Goal: Task Accomplishment & Management: Use online tool/utility

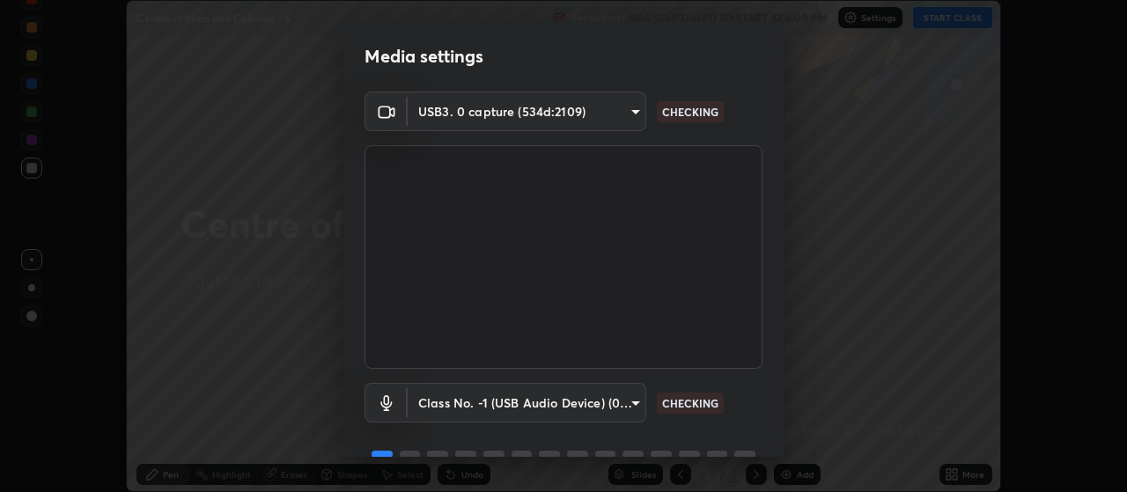
scroll to position [85, 0]
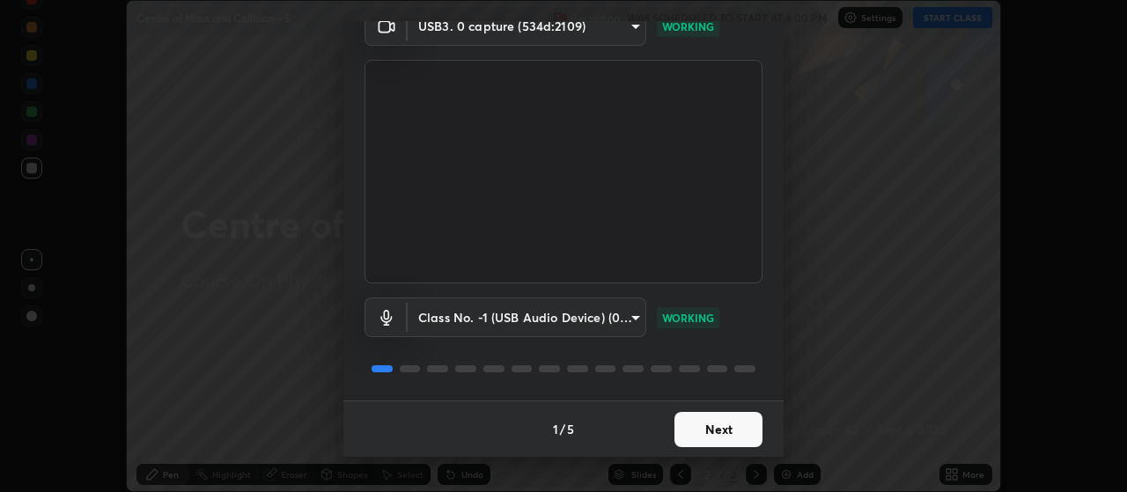
click at [713, 432] on button "Next" at bounding box center [718, 429] width 88 height 35
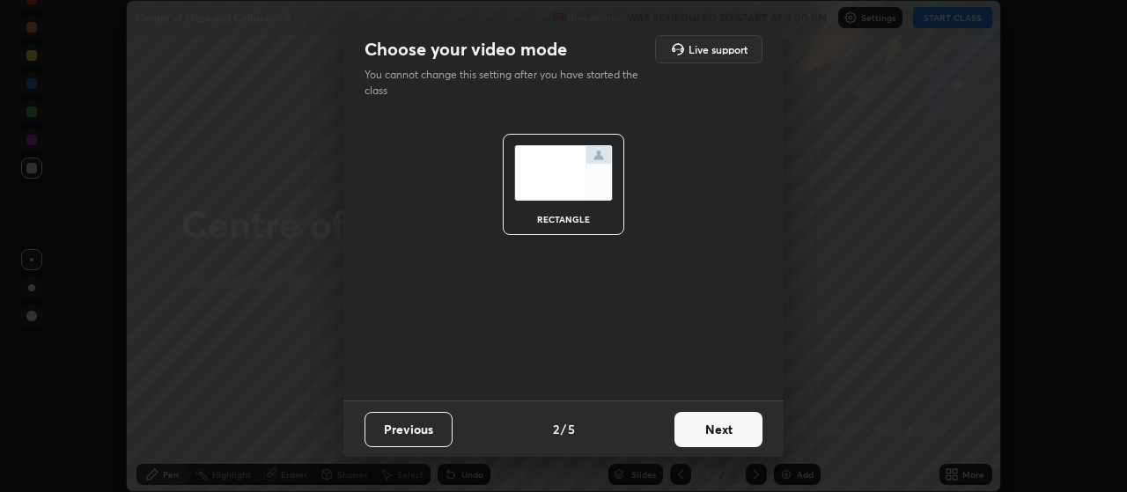
click at [711, 438] on button "Next" at bounding box center [718, 429] width 88 height 35
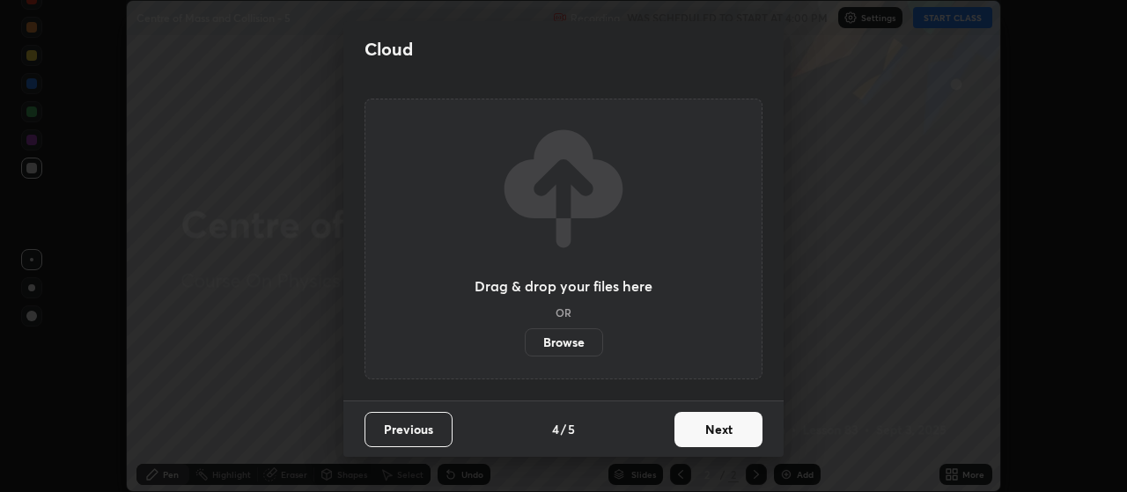
click at [705, 422] on button "Next" at bounding box center [718, 429] width 88 height 35
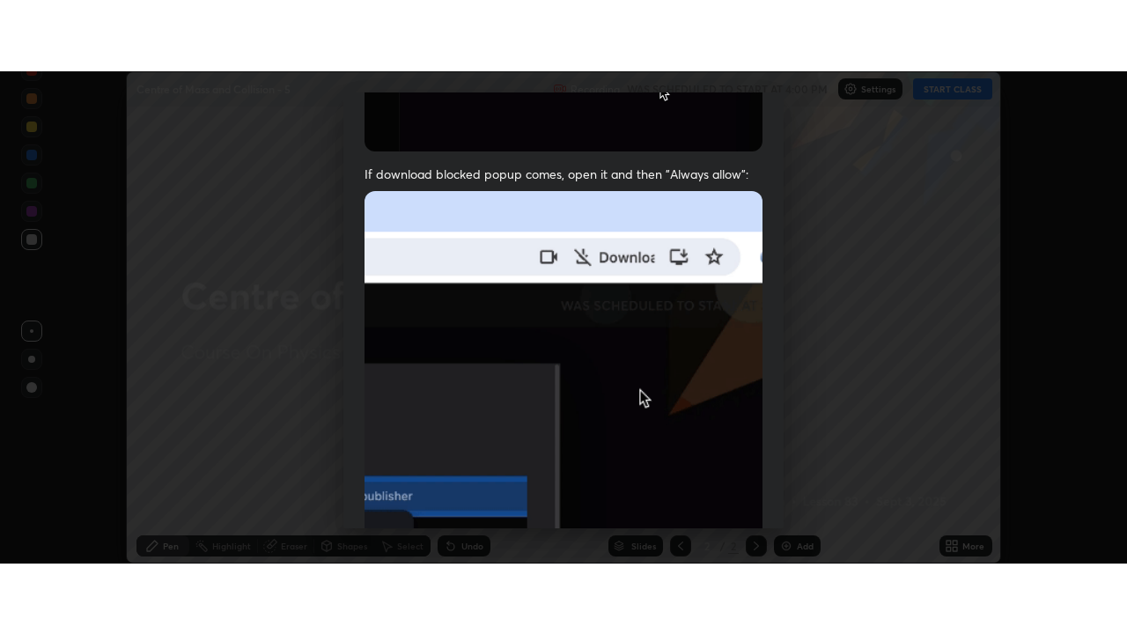
scroll to position [445, 0]
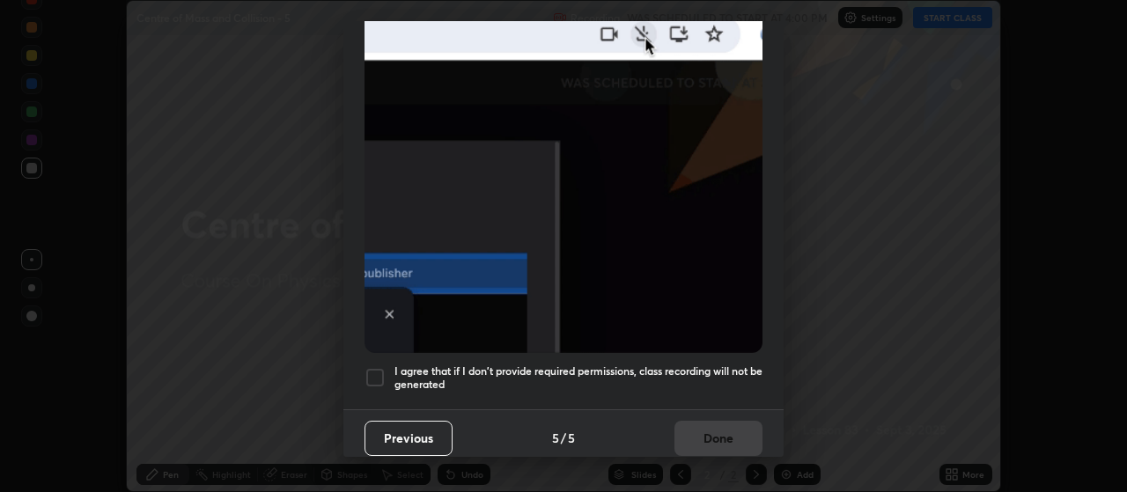
click at [379, 368] on div at bounding box center [374, 377] width 21 height 21
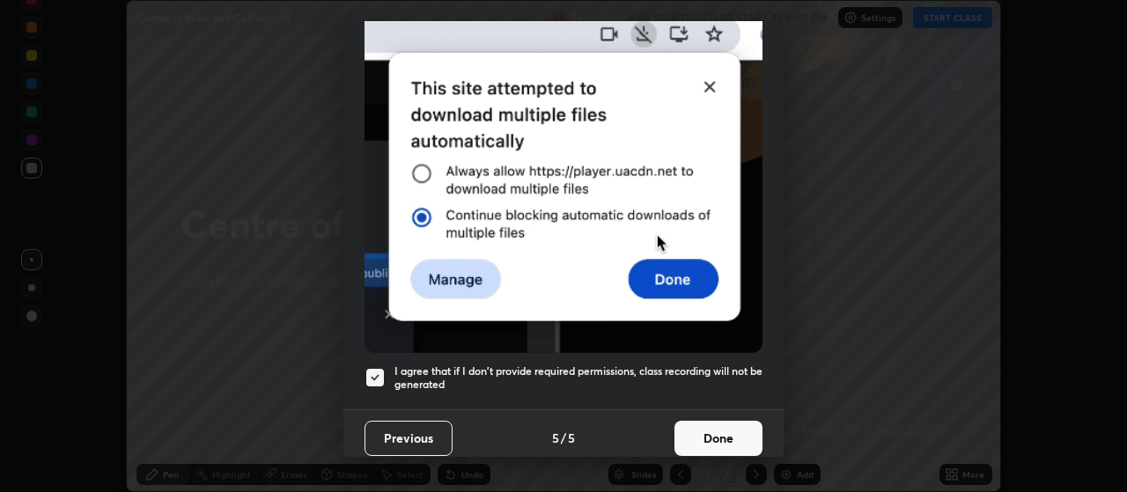
click at [709, 430] on button "Done" at bounding box center [718, 438] width 88 height 35
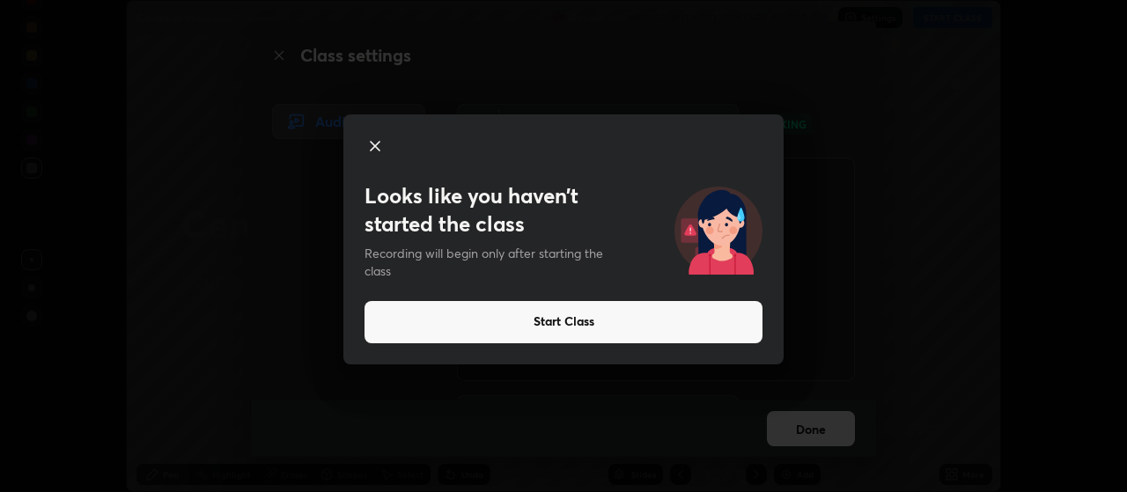
click at [570, 322] on button "Start Class" at bounding box center [563, 322] width 398 height 42
click at [577, 327] on button "Start Class" at bounding box center [563, 322] width 398 height 42
click at [577, 329] on button "Start Class" at bounding box center [563, 322] width 398 height 42
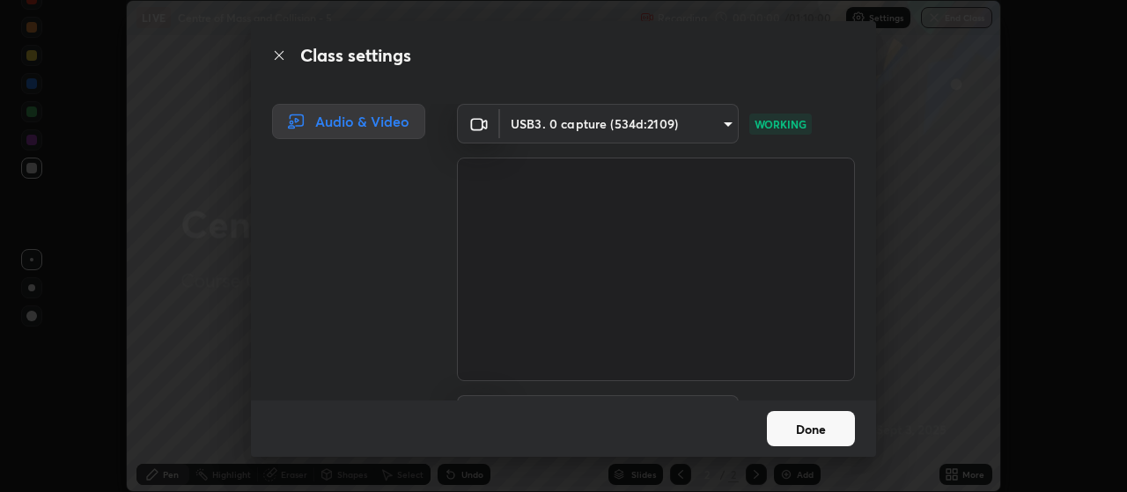
click at [798, 424] on button "Done" at bounding box center [811, 428] width 88 height 35
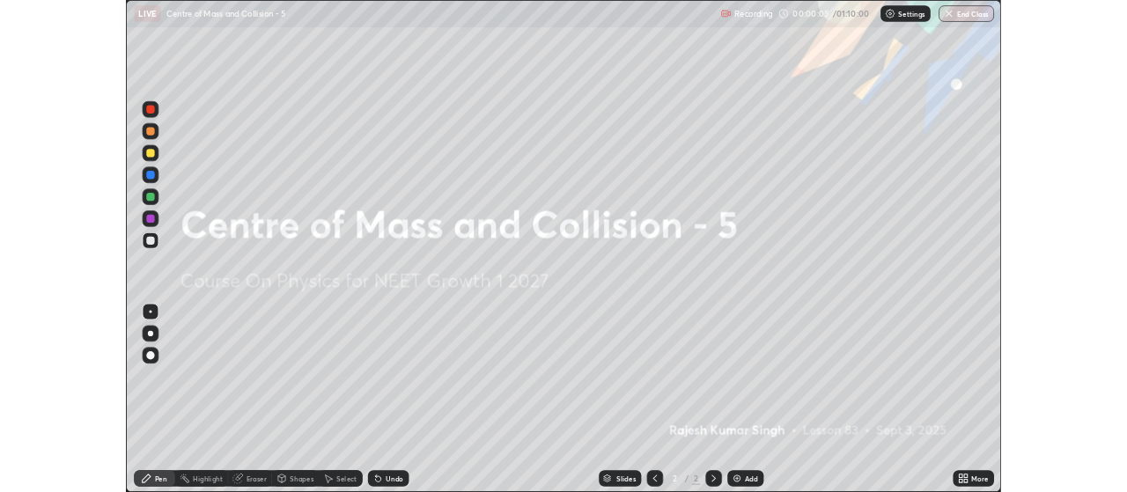
scroll to position [634, 1127]
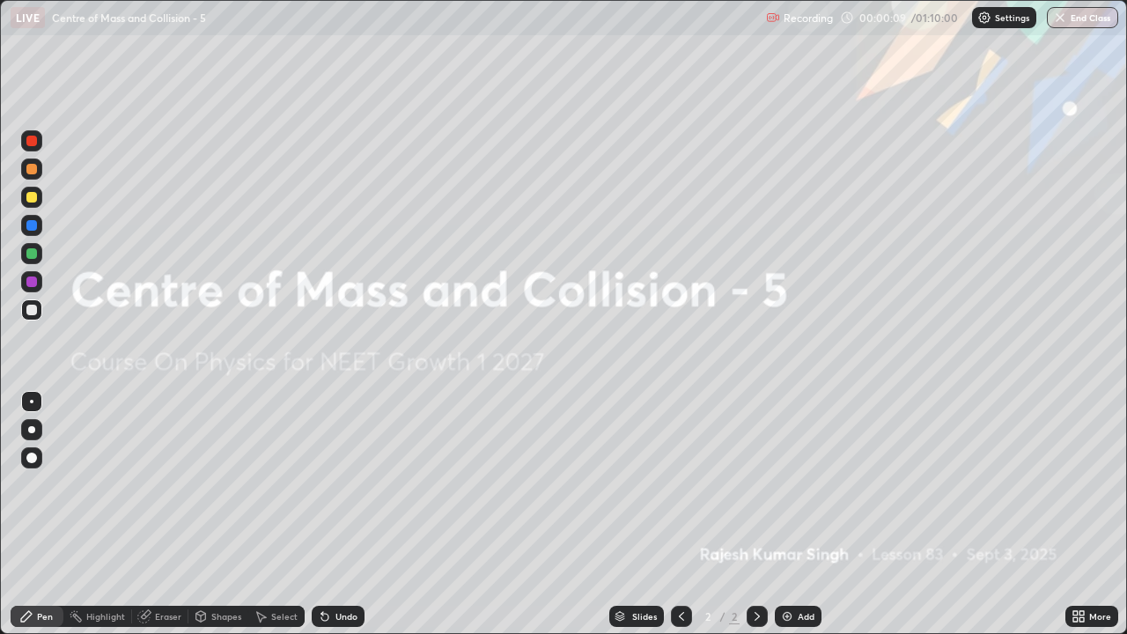
click at [799, 491] on div "Add" at bounding box center [806, 616] width 17 height 9
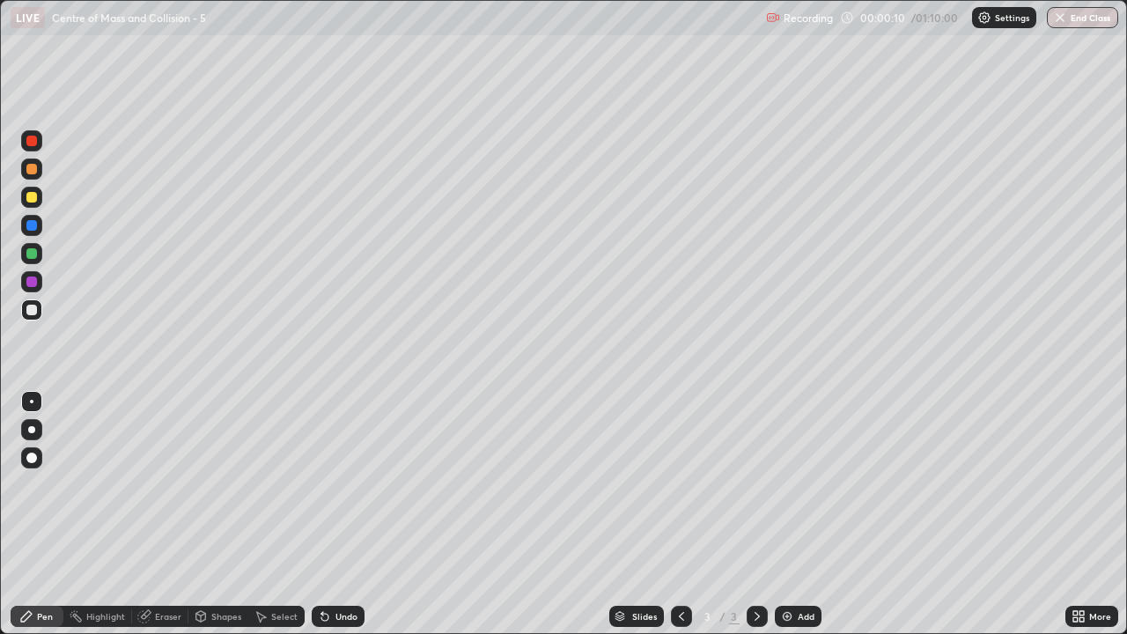
click at [805, 491] on div "Add" at bounding box center [806, 616] width 17 height 9
click at [341, 491] on div "Undo" at bounding box center [346, 616] width 22 height 9
click at [803, 491] on div "Add" at bounding box center [798, 616] width 47 height 21
click at [33, 198] on div at bounding box center [31, 197] width 11 height 11
click at [790, 491] on img at bounding box center [787, 616] width 14 height 14
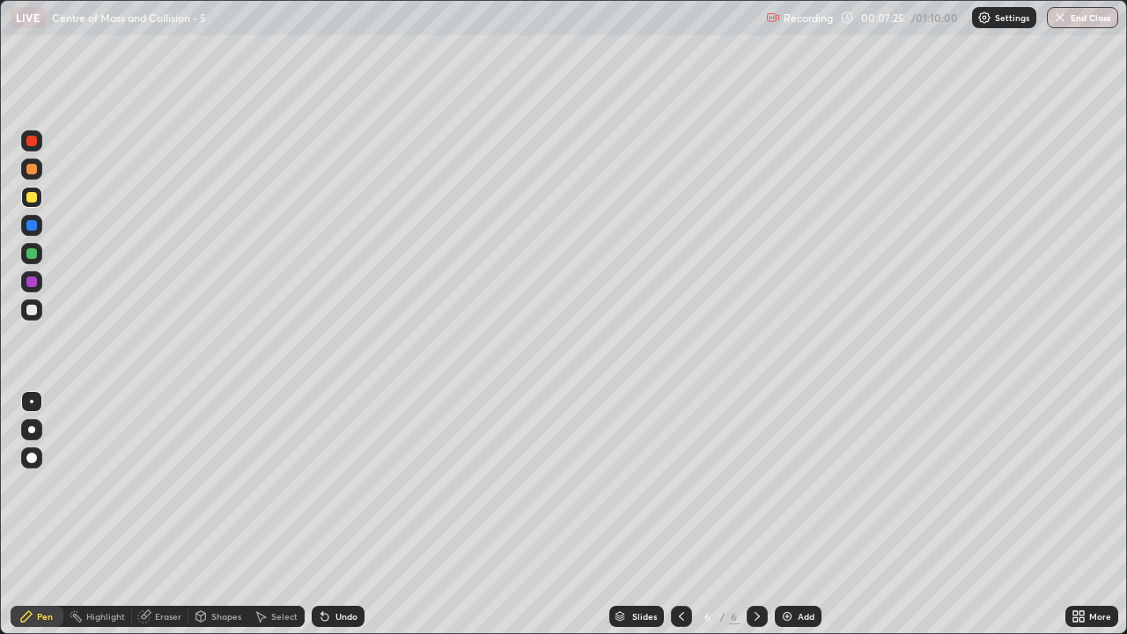
click at [680, 491] on icon at bounding box center [681, 616] width 5 height 9
click at [755, 491] on icon at bounding box center [757, 616] width 14 height 14
click at [754, 491] on icon at bounding box center [757, 616] width 14 height 14
click at [33, 310] on div at bounding box center [31, 310] width 11 height 11
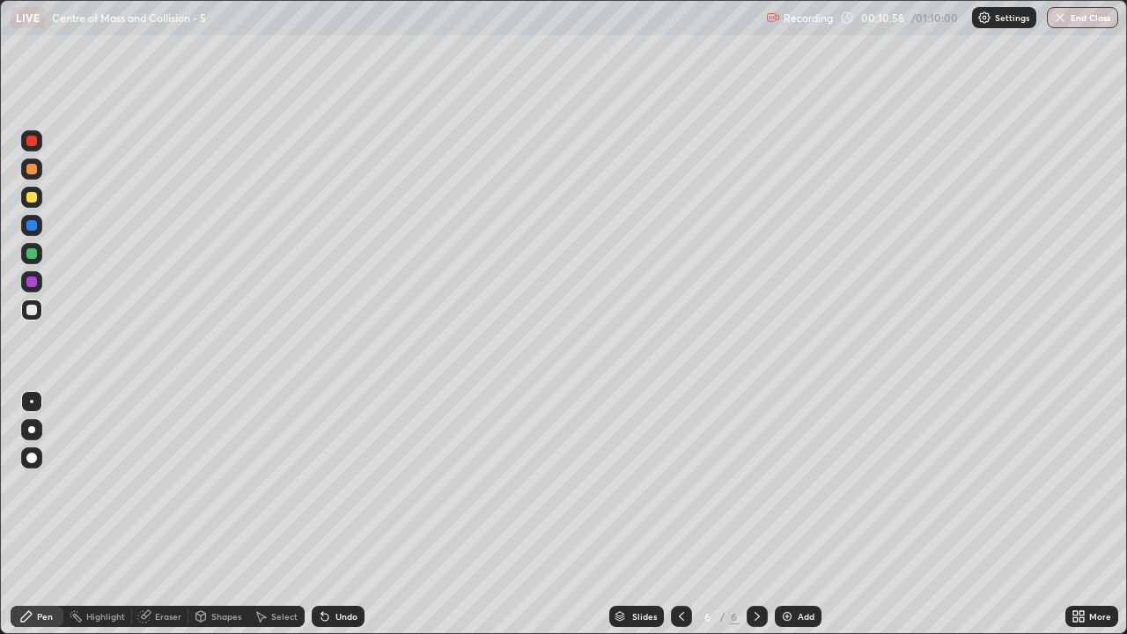
click at [170, 491] on div "Eraser" at bounding box center [168, 616] width 26 height 9
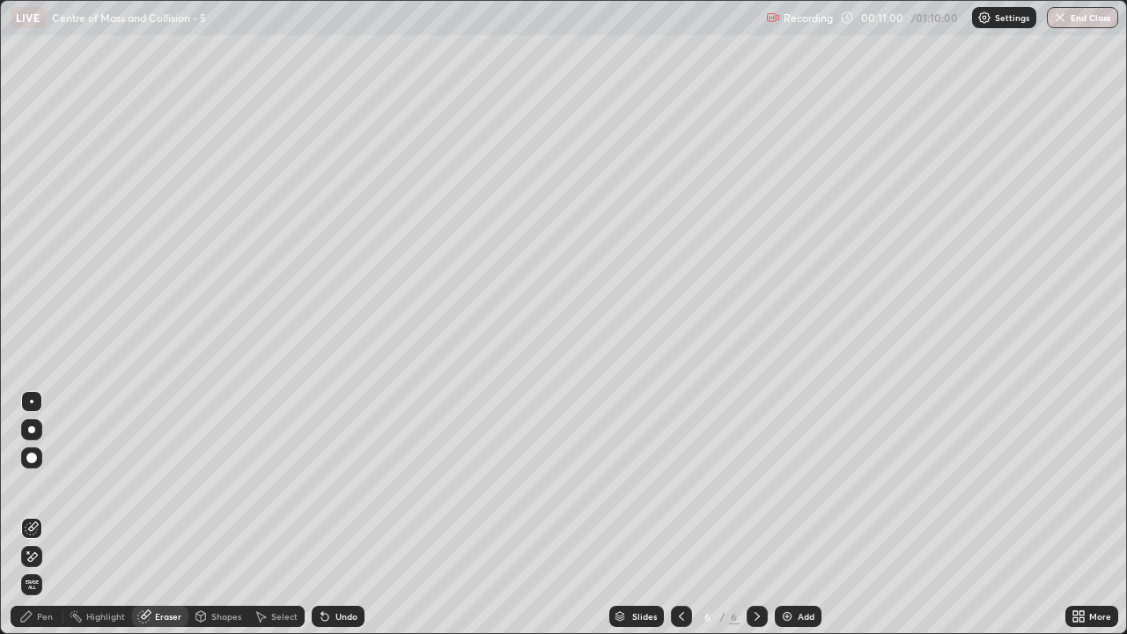
click at [36, 491] on icon at bounding box center [32, 556] width 14 height 15
click at [343, 491] on div "Undo" at bounding box center [346, 616] width 22 height 9
click at [48, 491] on div "Pen" at bounding box center [45, 616] width 16 height 9
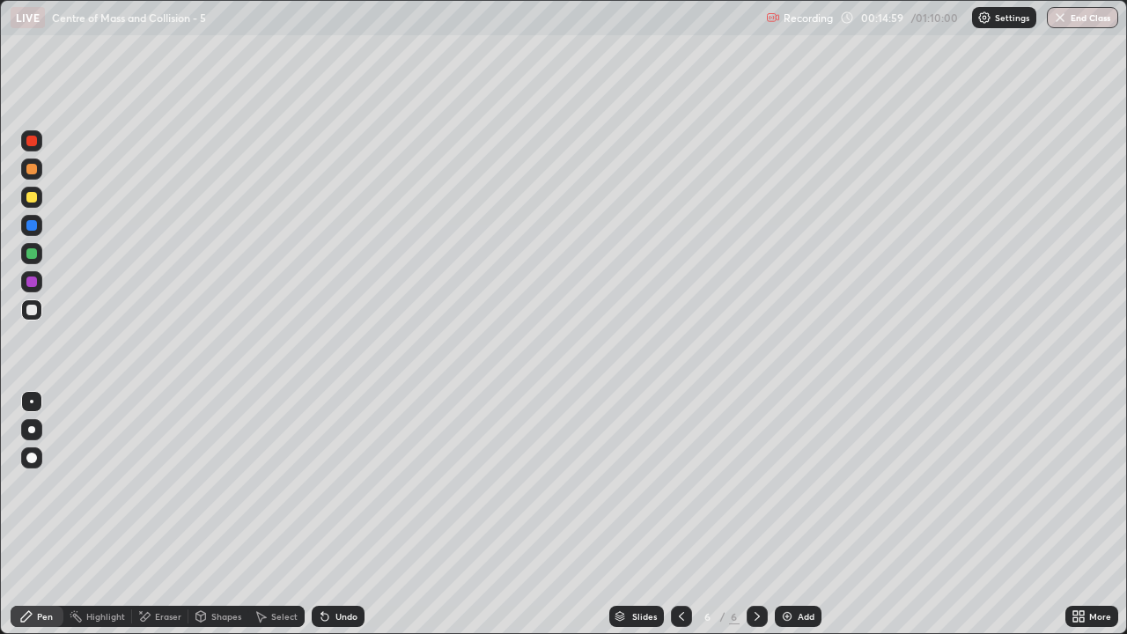
click at [805, 491] on div "Add" at bounding box center [798, 616] width 47 height 21
click at [34, 199] on div at bounding box center [31, 197] width 11 height 11
click at [680, 491] on icon at bounding box center [681, 616] width 14 height 14
click at [754, 491] on icon at bounding box center [757, 616] width 14 height 14
click at [36, 313] on div at bounding box center [31, 310] width 11 height 11
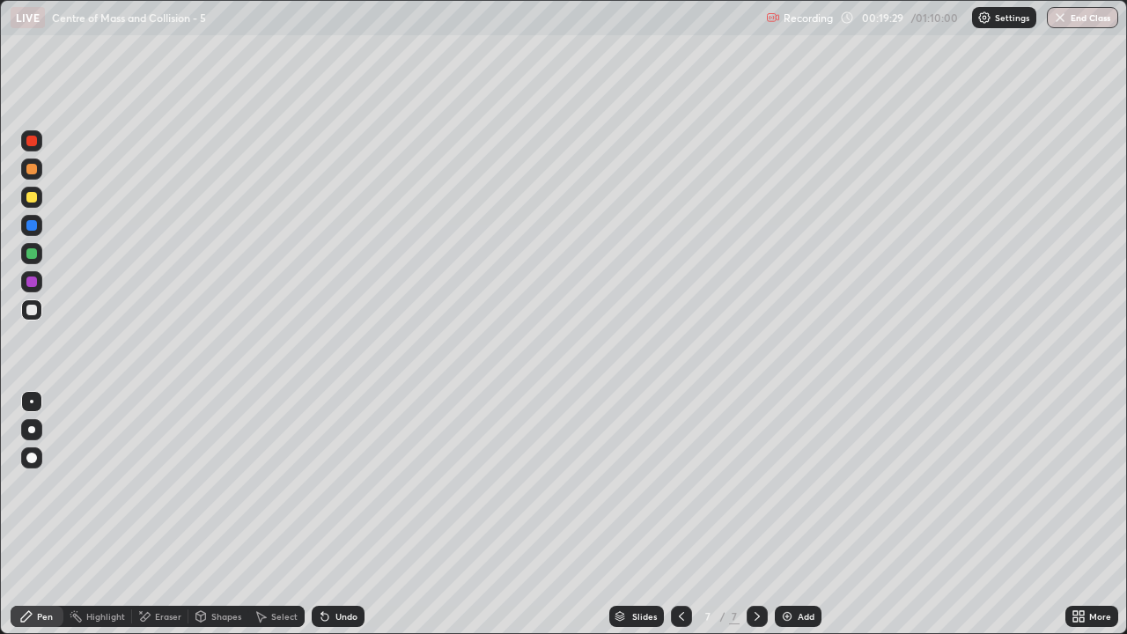
click at [790, 491] on img at bounding box center [787, 616] width 14 height 14
click at [36, 254] on div at bounding box center [31, 253] width 11 height 11
click at [784, 491] on img at bounding box center [787, 616] width 14 height 14
click at [33, 311] on div at bounding box center [31, 310] width 11 height 11
click at [169, 491] on div "Eraser" at bounding box center [168, 616] width 26 height 9
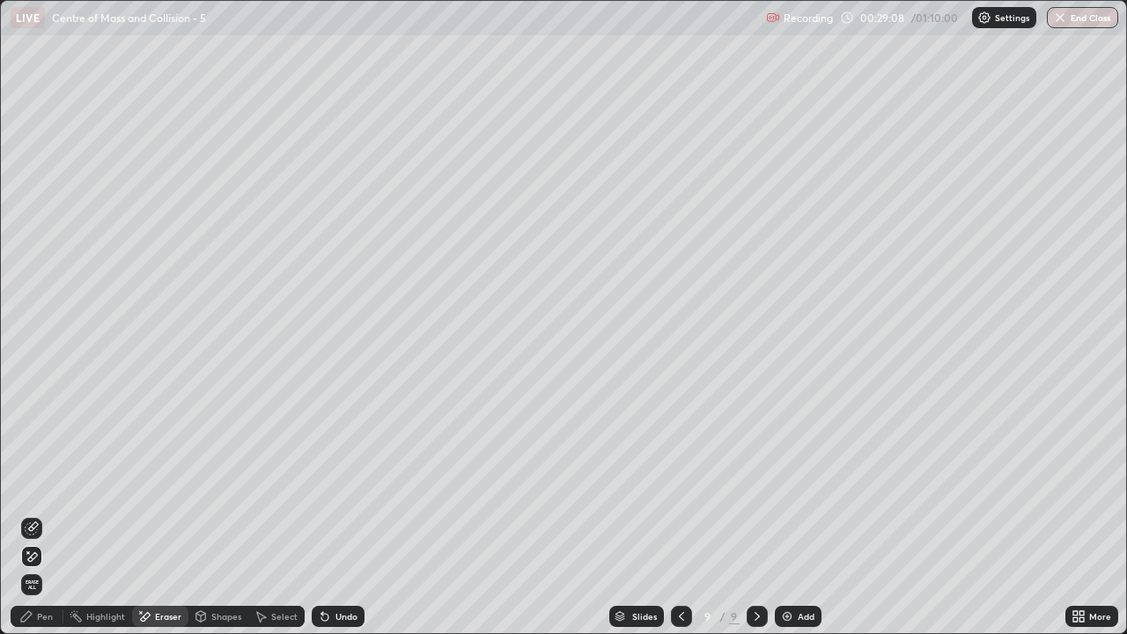
click at [44, 491] on div "Pen" at bounding box center [45, 616] width 16 height 9
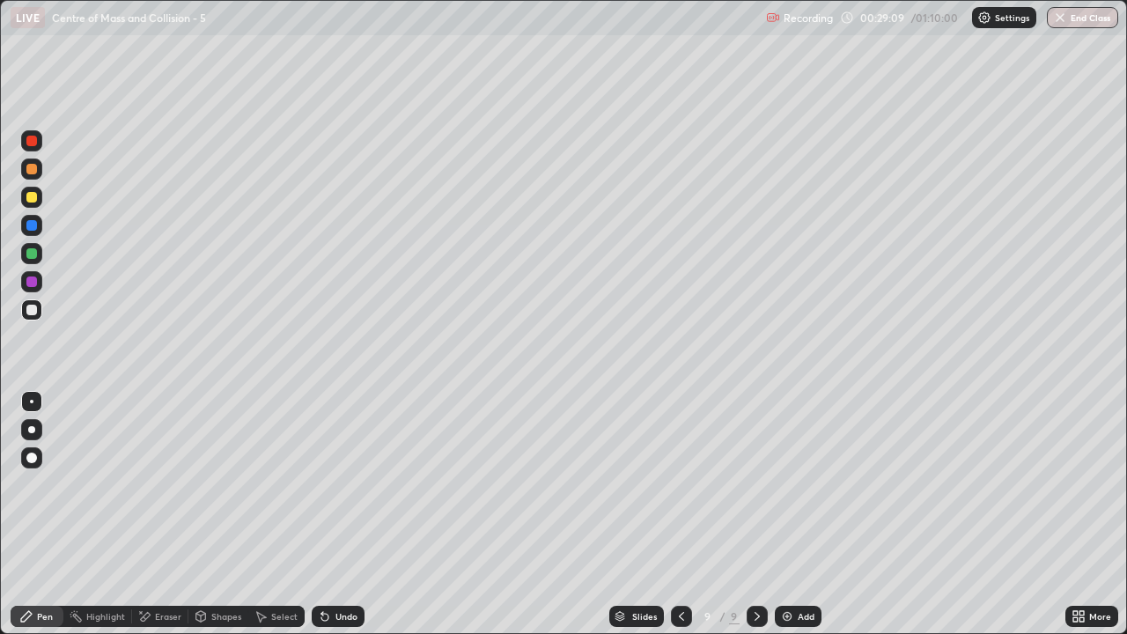
click at [32, 198] on div at bounding box center [31, 197] width 11 height 11
click at [685, 491] on div at bounding box center [681, 616] width 21 height 21
click at [756, 491] on icon at bounding box center [756, 616] width 5 height 9
click at [791, 491] on img at bounding box center [787, 616] width 14 height 14
click at [33, 254] on div at bounding box center [31, 253] width 11 height 11
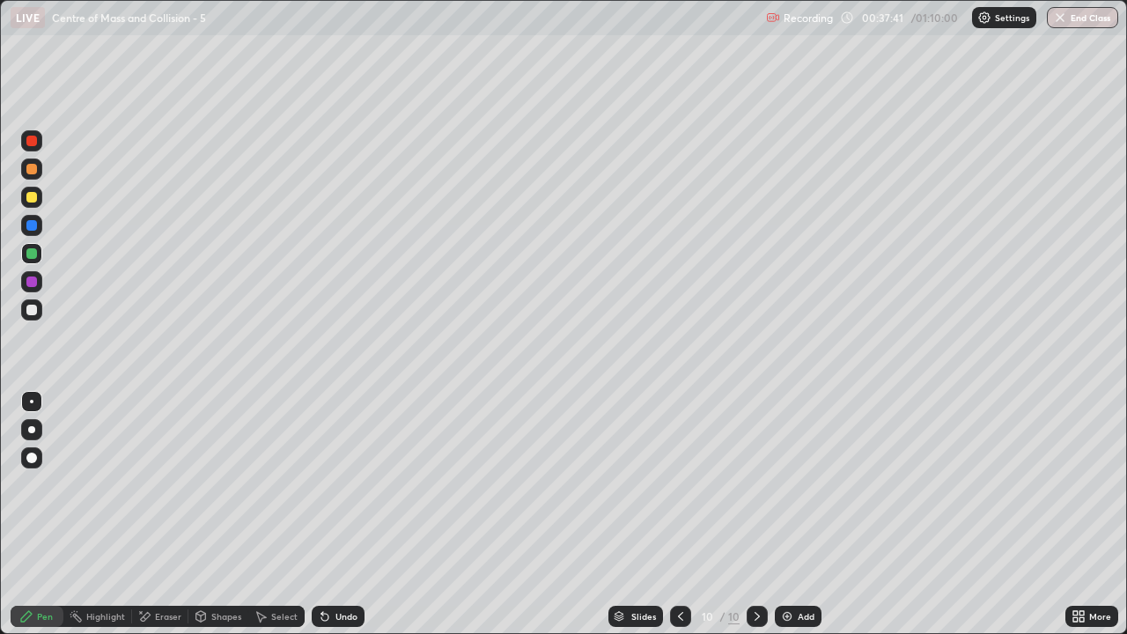
click at [799, 491] on div "Add" at bounding box center [806, 616] width 17 height 9
click at [39, 313] on div at bounding box center [31, 309] width 21 height 21
click at [165, 491] on div "Eraser" at bounding box center [168, 616] width 26 height 9
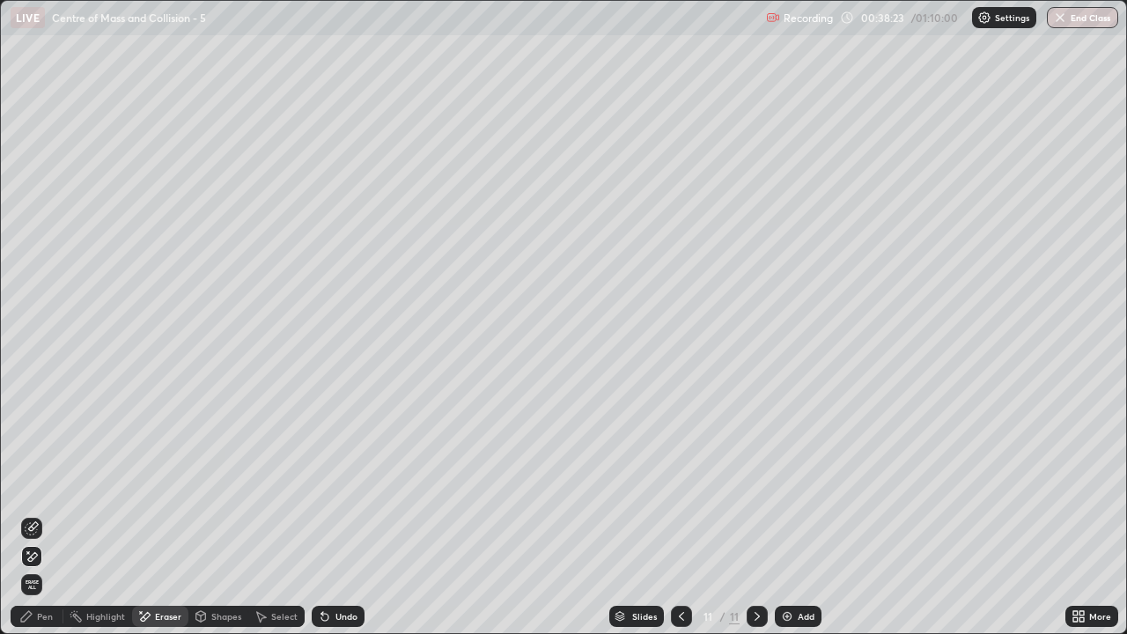
click at [43, 491] on div "Pen" at bounding box center [45, 616] width 16 height 9
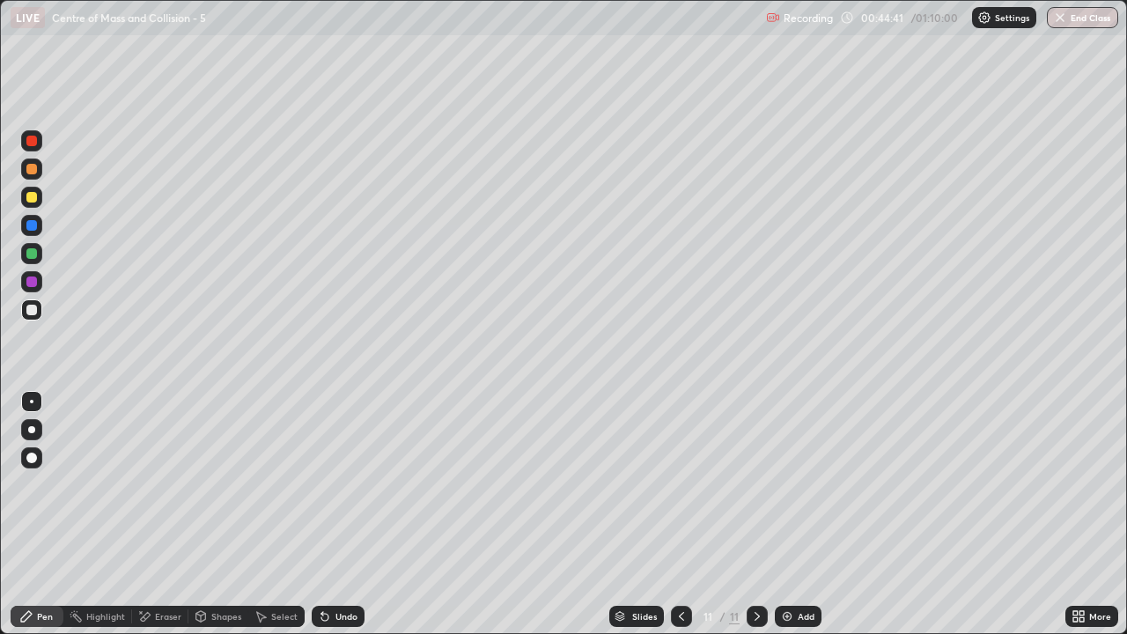
click at [31, 137] on div at bounding box center [31, 141] width 11 height 11
click at [165, 491] on div "Eraser" at bounding box center [168, 616] width 26 height 9
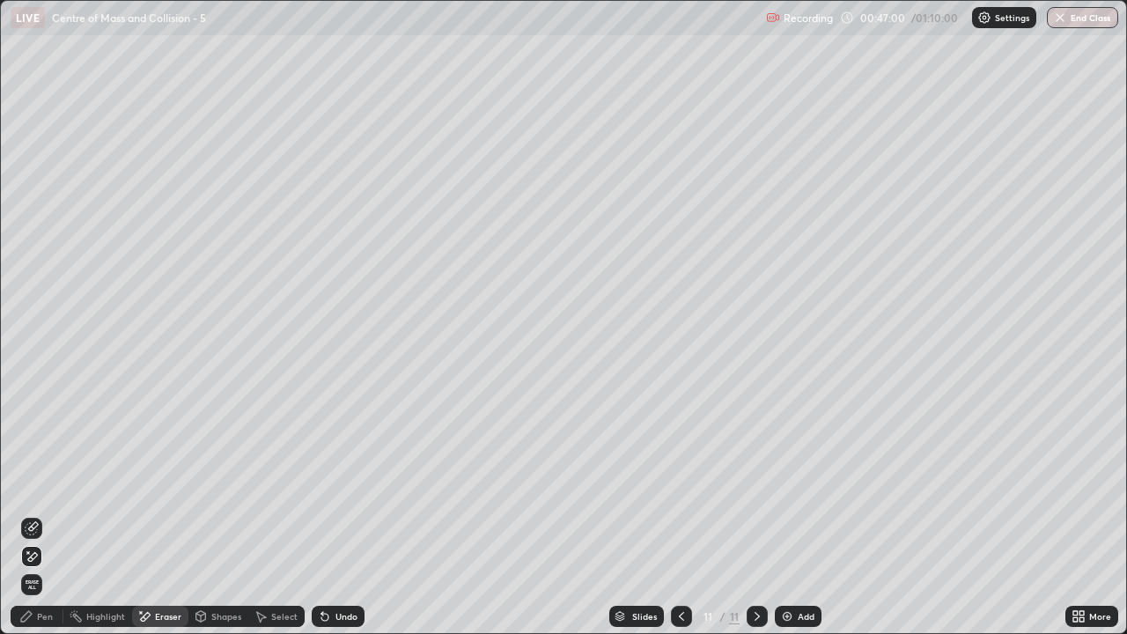
click at [45, 491] on div "Pen" at bounding box center [45, 616] width 16 height 9
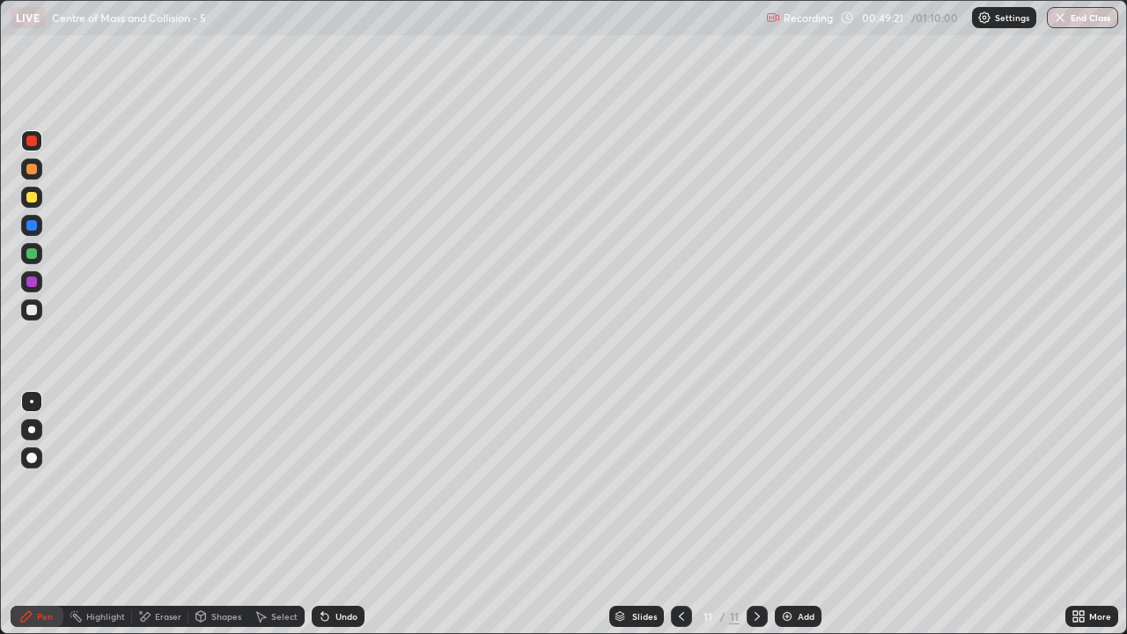
click at [38, 199] on div at bounding box center [31, 197] width 21 height 21
click at [791, 491] on img at bounding box center [787, 616] width 14 height 14
click at [30, 307] on div at bounding box center [31, 310] width 11 height 11
click at [1079, 8] on button "End Class" at bounding box center [1082, 17] width 71 height 21
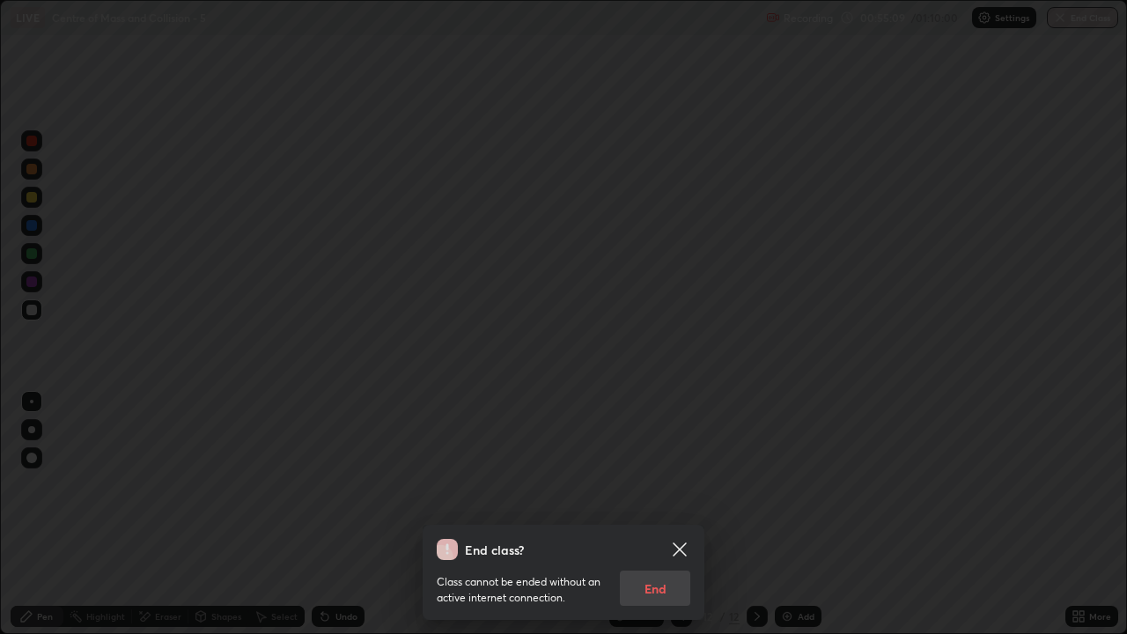
click at [658, 491] on div "Class cannot be ended without an active internet connection. End" at bounding box center [564, 583] width 254 height 46
click at [644, 491] on div "Class cannot be ended without an active internet connection. End" at bounding box center [564, 583] width 254 height 46
click at [643, 491] on div "Class cannot be ended without an active internet connection. End" at bounding box center [564, 583] width 254 height 46
click at [651, 491] on div "Class cannot be ended without an active internet connection. End" at bounding box center [564, 583] width 254 height 46
click at [673, 491] on icon at bounding box center [679, 549] width 21 height 21
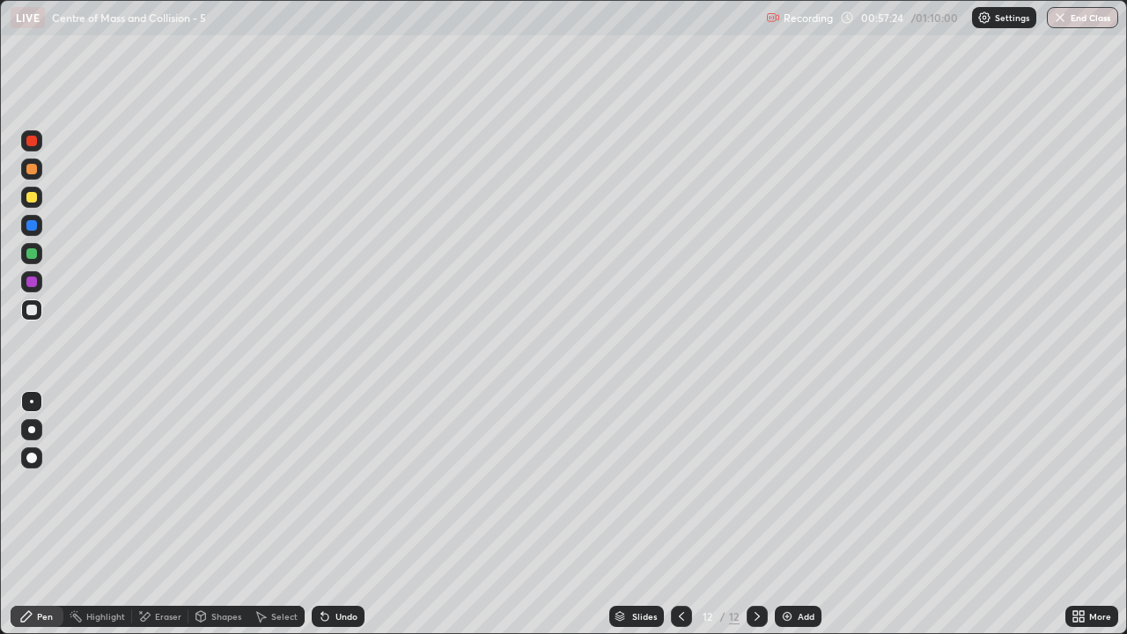
click at [1063, 24] on img "button" at bounding box center [1060, 18] width 14 height 14
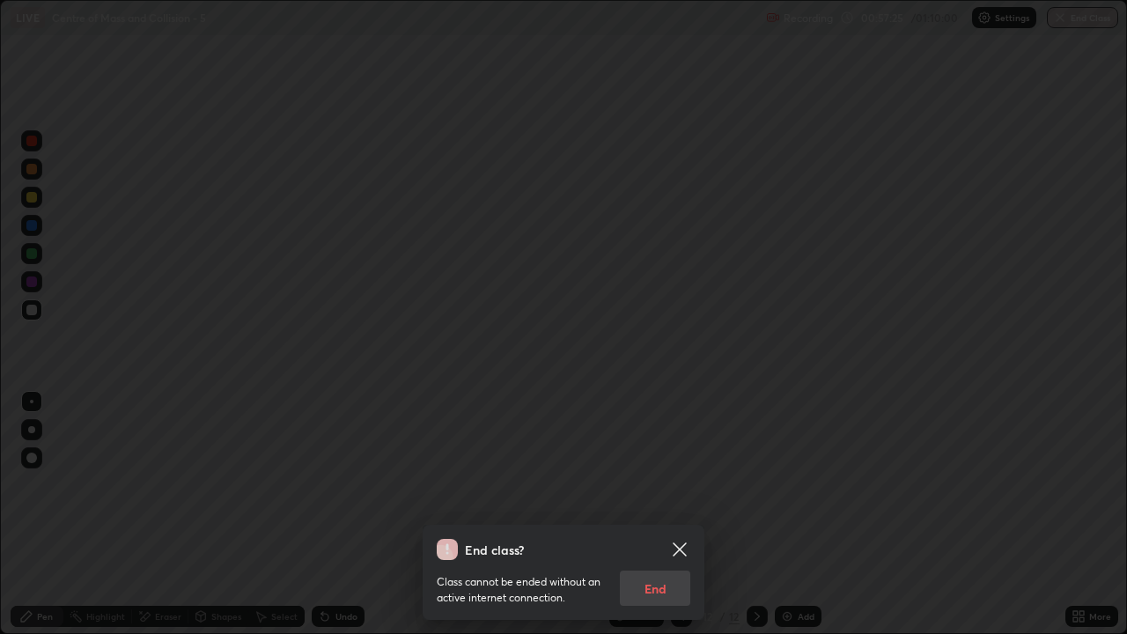
click at [643, 491] on div "Class cannot be ended without an active internet connection. End" at bounding box center [564, 583] width 254 height 46
click at [637, 491] on div "Class cannot be ended without an active internet connection. End" at bounding box center [564, 583] width 254 height 46
click at [646, 491] on div "End class? Class cannot be ended without an active internet connection. End" at bounding box center [563, 317] width 1127 height 634
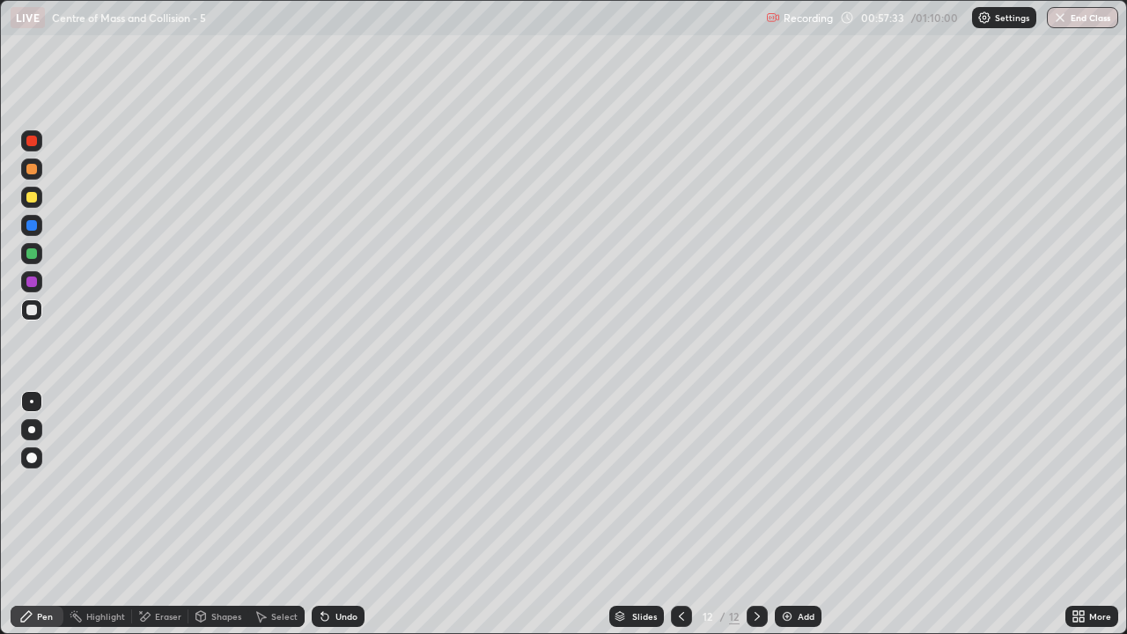
click at [1075, 491] on icon at bounding box center [1075, 613] width 4 height 4
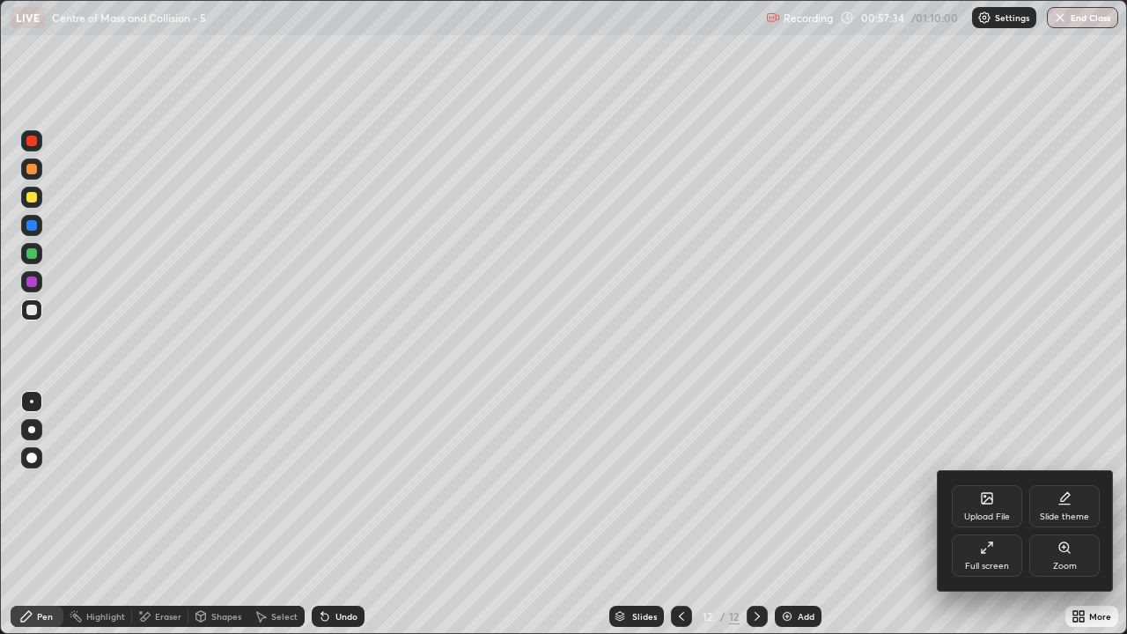
click at [996, 491] on div "Upload File" at bounding box center [987, 506] width 70 height 42
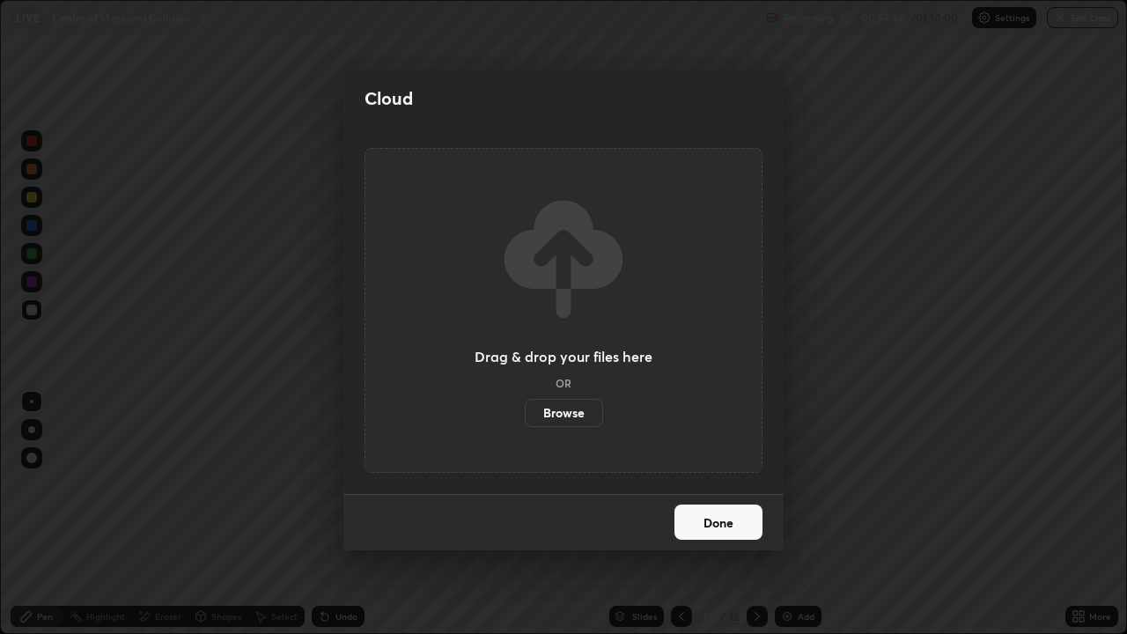
click at [591, 414] on label "Browse" at bounding box center [564, 413] width 78 height 28
click at [525, 414] on input "Browse" at bounding box center [525, 413] width 0 height 28
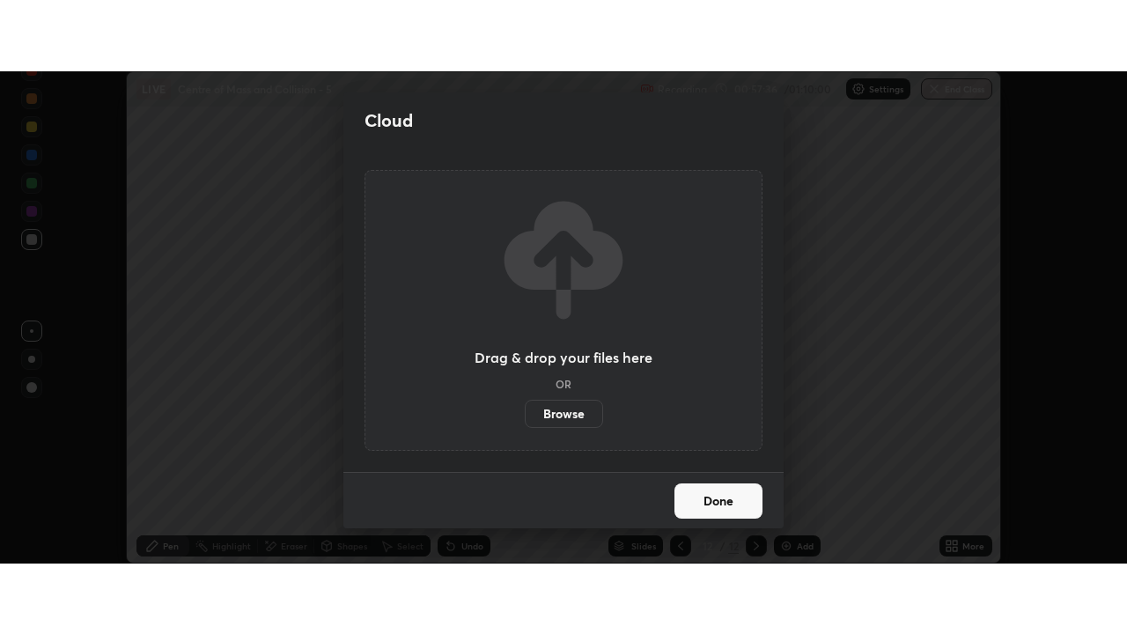
scroll to position [87538, 86903]
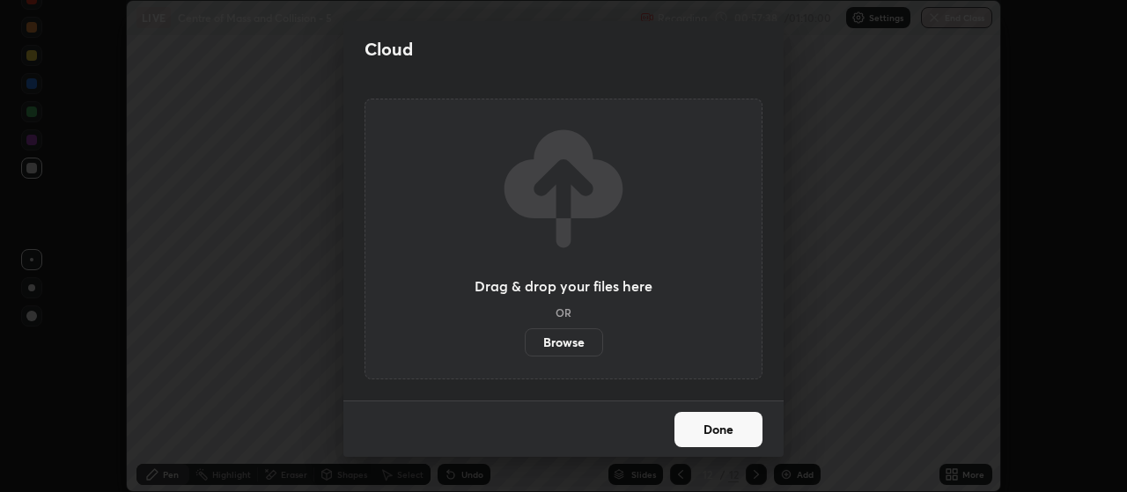
click at [733, 438] on button "Done" at bounding box center [718, 429] width 88 height 35
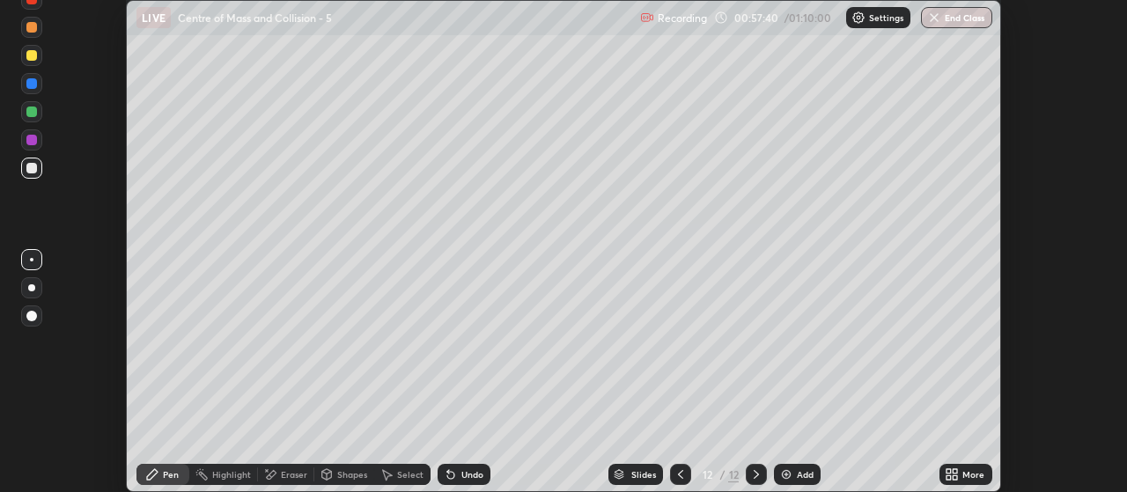
click at [956, 19] on button "End Class" at bounding box center [956, 17] width 71 height 21
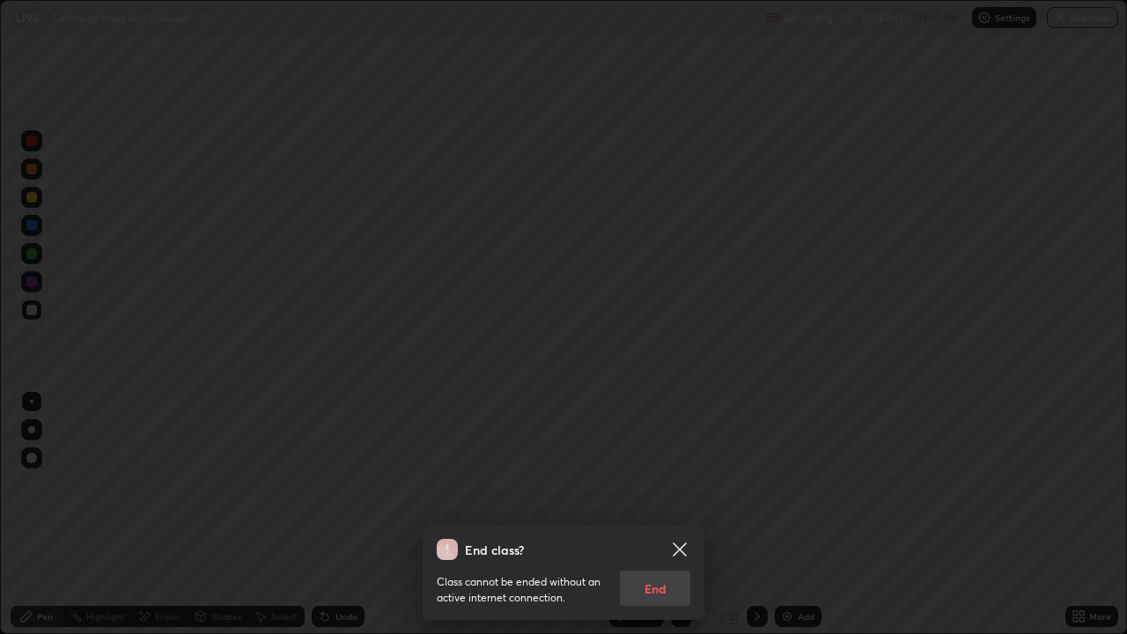
scroll to position [634, 1127]
click at [658, 491] on div "Class cannot be ended without an active internet connection. End" at bounding box center [564, 583] width 254 height 46
click at [673, 491] on icon at bounding box center [679, 549] width 21 height 21
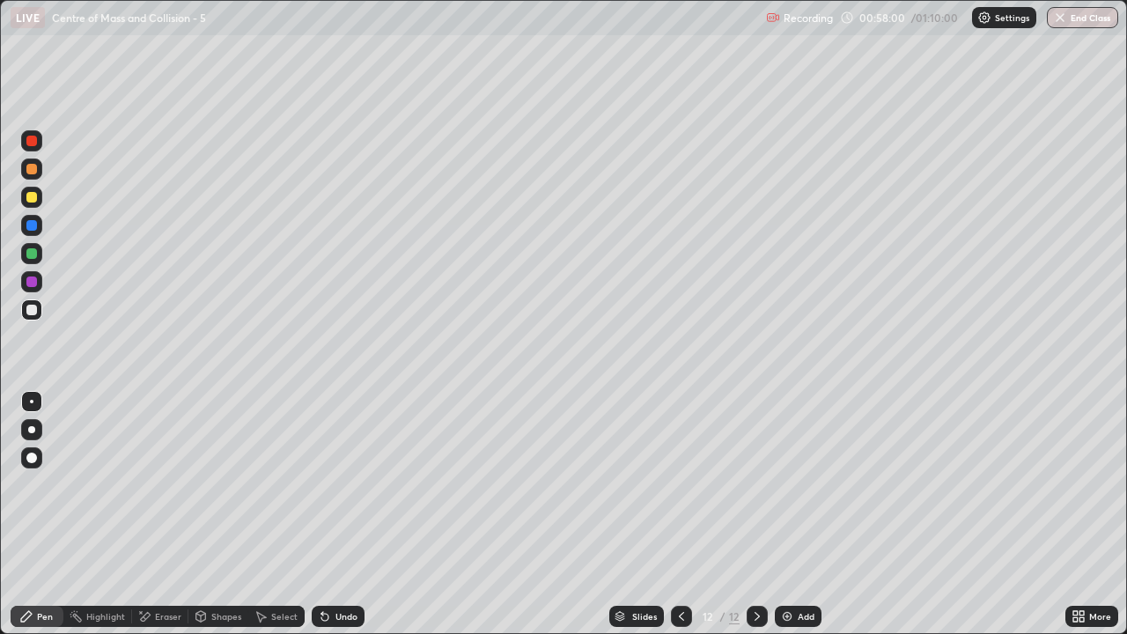
click at [1059, 21] on img "button" at bounding box center [1060, 18] width 14 height 14
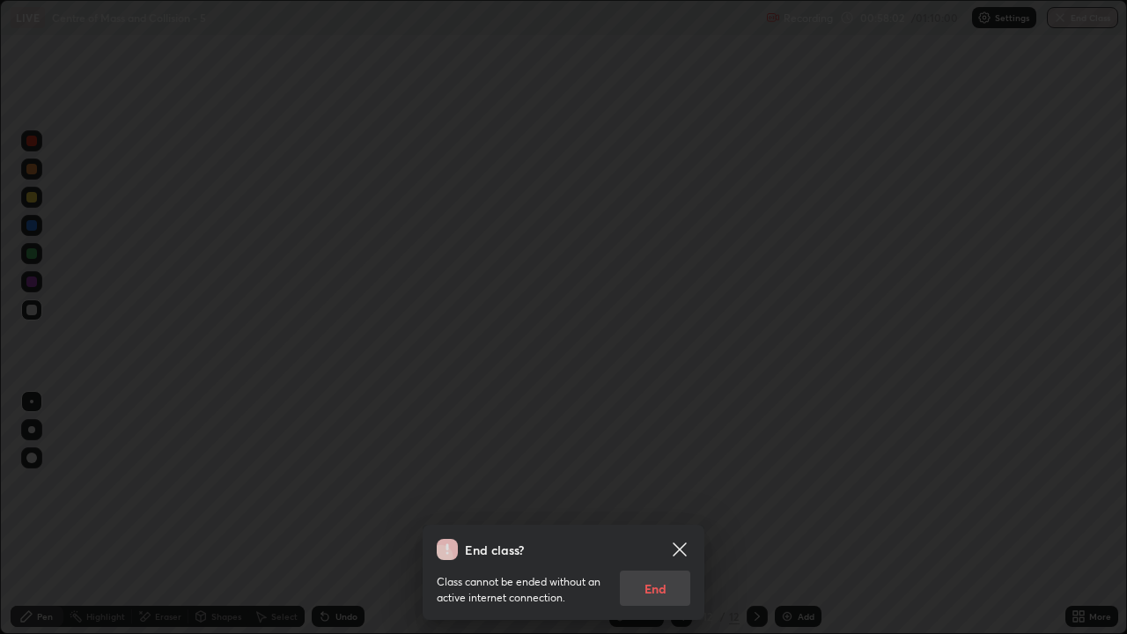
click at [653, 491] on div "Class cannot be ended without an active internet connection. End" at bounding box center [564, 583] width 254 height 46
click at [676, 491] on icon at bounding box center [679, 548] width 13 height 13
